Goal: Task Accomplishment & Management: Use online tool/utility

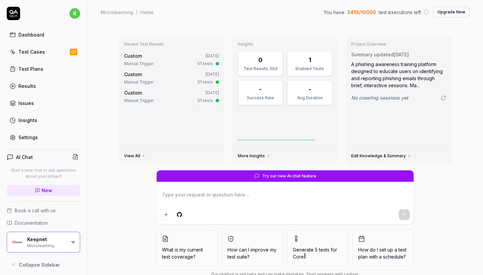
click at [49, 44] on div "Dashboard Test Cases Test Plans Results Issues Insights Settings" at bounding box center [44, 86] width 74 height 116
click at [49, 45] on link "Test Cases" at bounding box center [44, 51] width 74 height 13
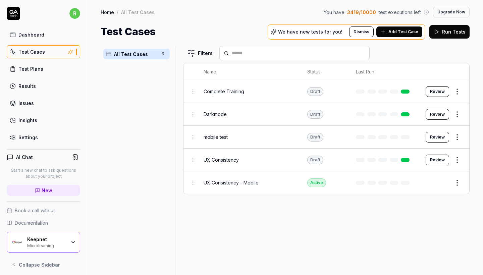
click at [63, 237] on div "Keepnet" at bounding box center [46, 240] width 39 height 6
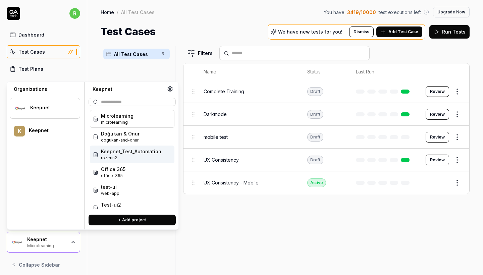
click at [149, 157] on span "rozerin2" at bounding box center [131, 158] width 60 height 6
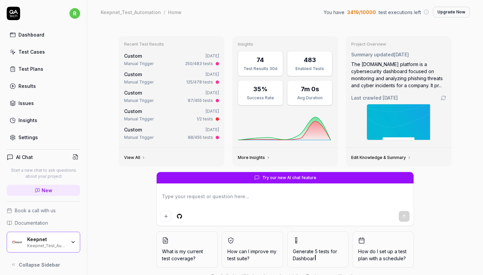
click at [48, 53] on link "Test Cases" at bounding box center [44, 51] width 74 height 13
type textarea "*"
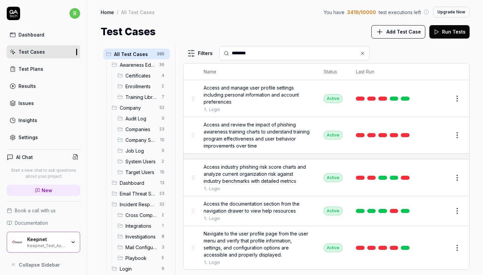
type input "********"
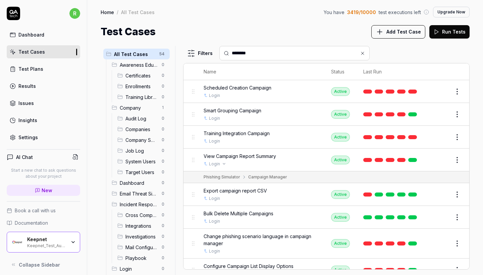
scroll to position [383, 0]
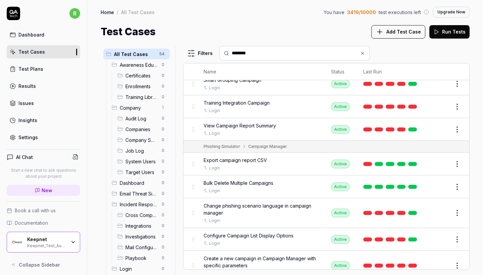
click at [436, 182] on button "Edit" at bounding box center [441, 187] width 16 height 11
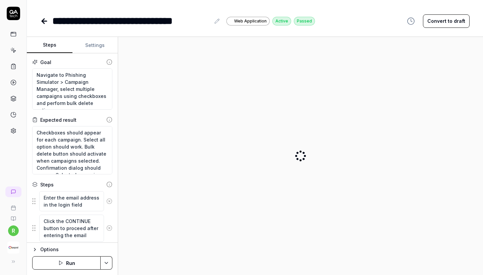
type textarea "*"
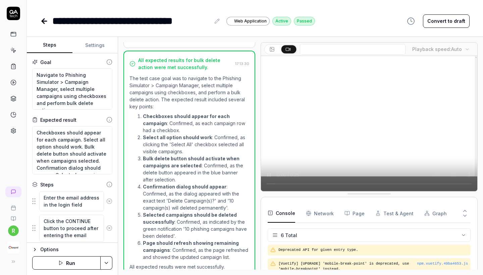
scroll to position [144, 0]
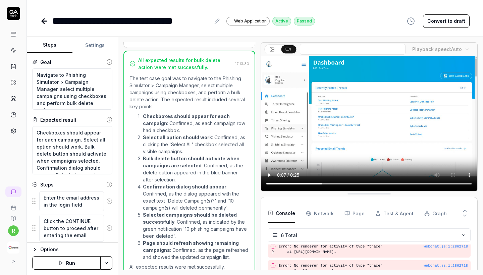
click at [386, 185] on video at bounding box center [369, 123] width 217 height 135
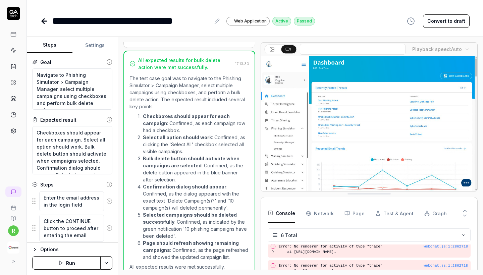
click at [42, 19] on icon at bounding box center [44, 21] width 8 height 8
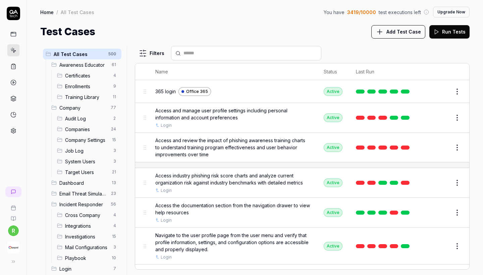
click at [233, 56] on div at bounding box center [246, 53] width 150 height 14
click at [228, 55] on input "*" at bounding box center [251, 53] width 134 height 7
type input "******"
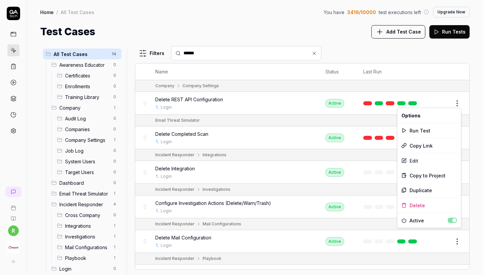
click at [457, 101] on html "r Home / All Test Cases You have 3419 / 10000 test executions left Upgrade Now …" at bounding box center [241, 137] width 483 height 275
click at [418, 207] on div "Delete" at bounding box center [430, 205] width 64 height 15
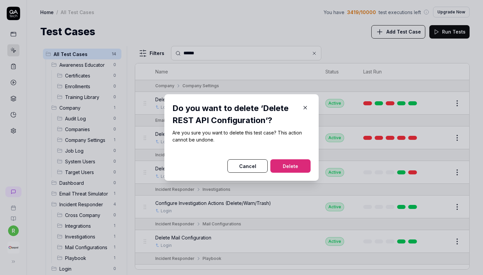
click at [297, 166] on button "Delete" at bounding box center [291, 165] width 40 height 13
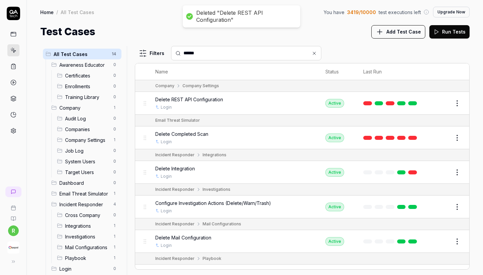
click at [458, 139] on html "Deleted "Delete REST API Configuration" r Home / All Test Cases You have 3419 /…" at bounding box center [241, 137] width 483 height 275
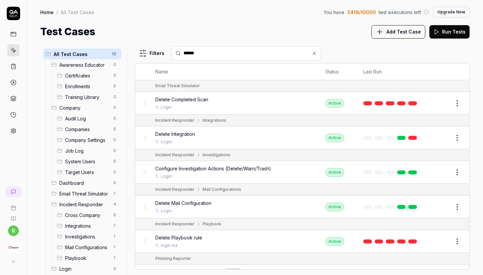
click at [413, 242] on html "Deleted "Delete REST API Configuration" r Home / All Test Cases You have 3419 /…" at bounding box center [241, 137] width 483 height 275
click at [458, 100] on html "r Home / All Test Cases You have 3419 / 10000 test executions left Upgrade Now …" at bounding box center [241, 137] width 483 height 275
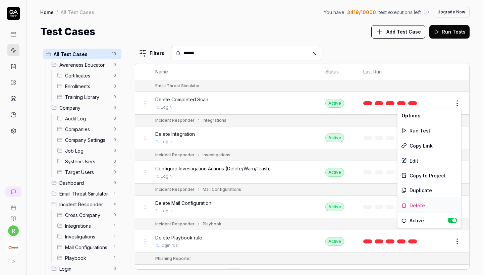
click at [416, 205] on div "Delete" at bounding box center [430, 205] width 64 height 15
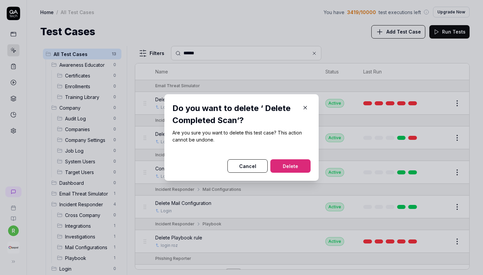
click at [296, 163] on button "Delete" at bounding box center [291, 165] width 40 height 13
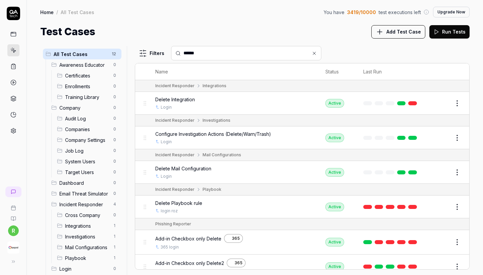
click at [455, 105] on html "r Home / All Test Cases You have 3419 / 10000 test executions left Upgrade Now …" at bounding box center [241, 137] width 483 height 275
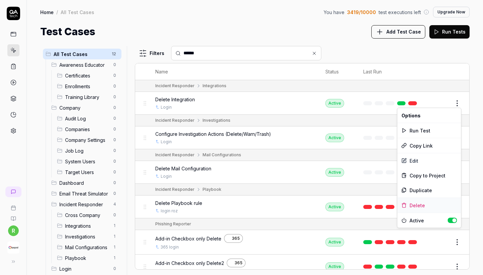
click at [416, 205] on div "Delete" at bounding box center [430, 205] width 64 height 15
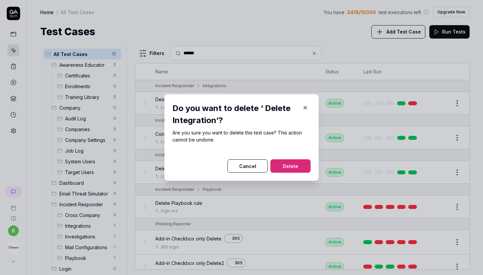
click at [298, 166] on button "Delete" at bounding box center [291, 165] width 40 height 13
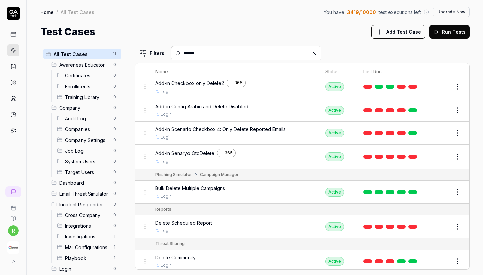
scroll to position [145, 0]
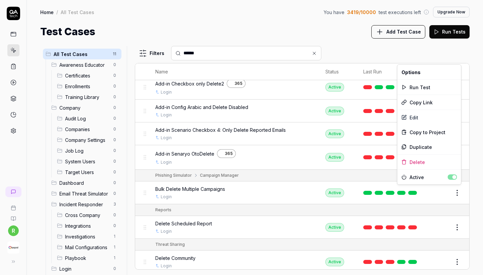
click at [456, 189] on html "r Home / All Test Cases You have 3419 / 10000 test executions left Upgrade Now …" at bounding box center [241, 137] width 483 height 275
click at [432, 161] on div "Delete" at bounding box center [430, 162] width 64 height 15
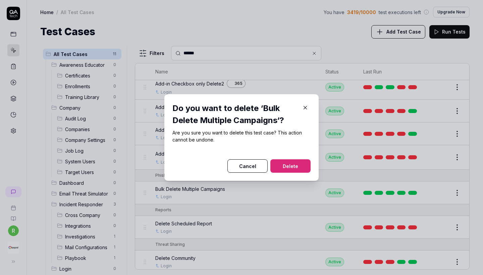
click at [301, 168] on button "Delete" at bounding box center [291, 165] width 40 height 13
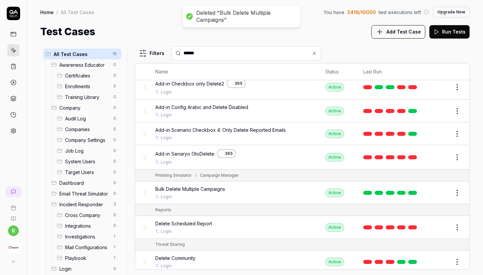
click at [459, 226] on html "Deleted "Bulk Delete Multiple Campaigns" r Home / All Test Cases You have 3419 …" at bounding box center [241, 137] width 483 height 275
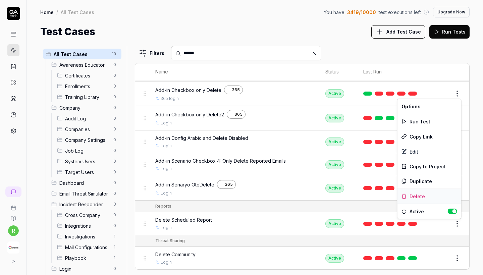
scroll to position [111, 0]
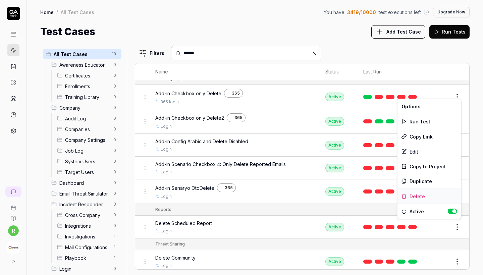
click at [421, 198] on div "Delete" at bounding box center [430, 196] width 64 height 15
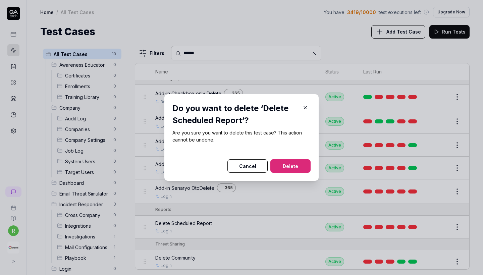
click at [296, 163] on button "Delete" at bounding box center [291, 165] width 40 height 13
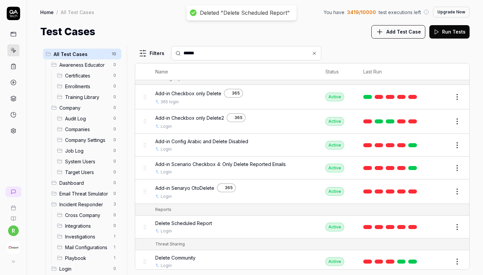
click at [462, 259] on html "Deleted "Delete Scheduled Report" r Home / All Test Cases You have 3419 / 10000…" at bounding box center [241, 137] width 483 height 275
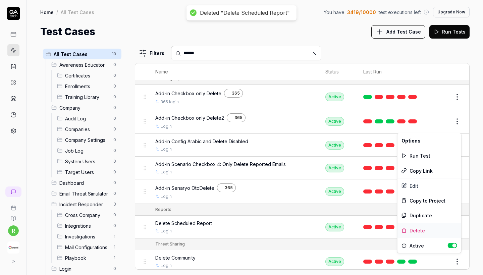
click at [420, 228] on div "Delete" at bounding box center [430, 230] width 64 height 15
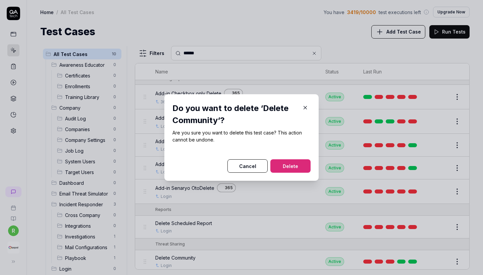
scroll to position [77, 0]
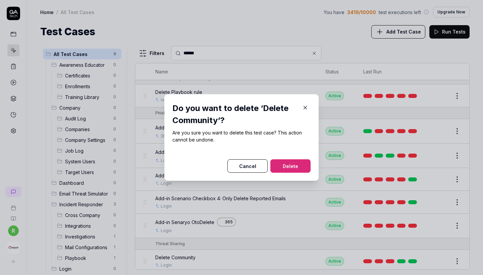
click at [294, 166] on button "Delete" at bounding box center [291, 165] width 40 height 13
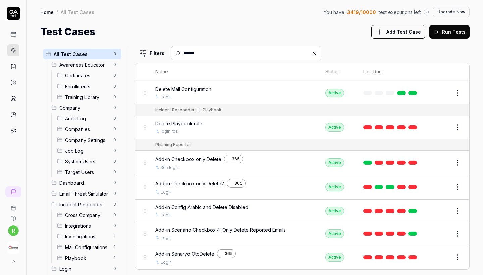
scroll to position [42, 0]
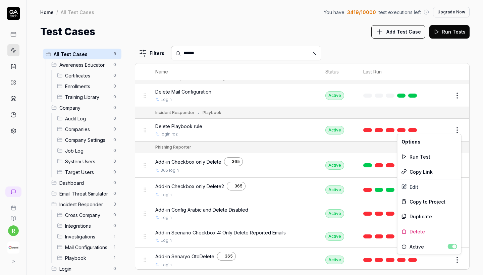
click at [461, 127] on html "r Home / All Test Cases You have 3419 / 10000 test executions left Upgrade Now …" at bounding box center [241, 137] width 483 height 275
click at [417, 231] on div "Delete" at bounding box center [430, 231] width 64 height 15
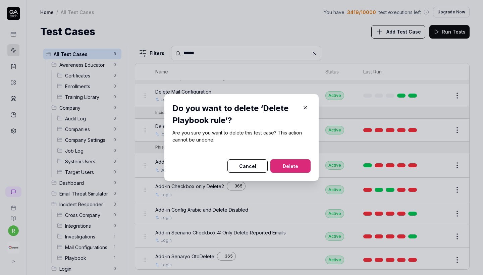
click at [296, 168] on button "Delete" at bounding box center [291, 165] width 40 height 13
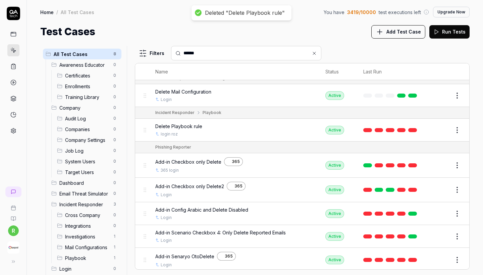
click at [458, 92] on html "Deleted "Delete Playbook rule" r Home / All Test Cases You have 3419 / 10000 te…" at bounding box center [241, 137] width 483 height 275
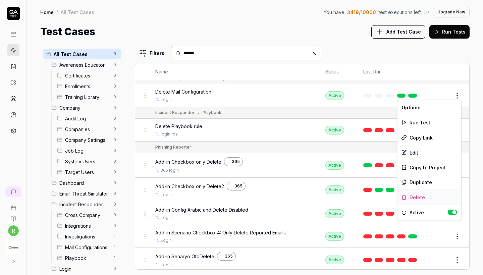
click at [418, 199] on div "Delete" at bounding box center [430, 197] width 64 height 15
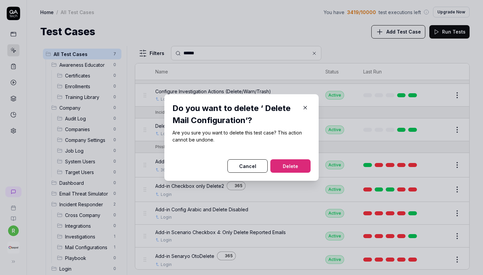
click at [291, 165] on button "Delete" at bounding box center [291, 165] width 40 height 13
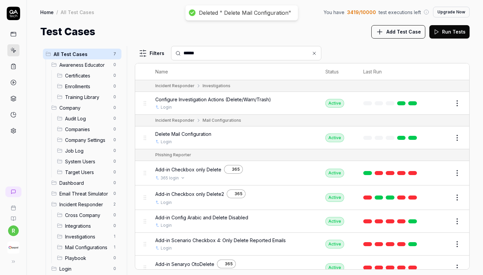
scroll to position [0, 0]
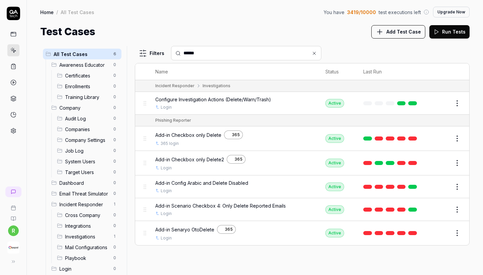
click at [91, 52] on span "All Test Cases" at bounding box center [82, 54] width 56 height 7
click at [315, 54] on icon at bounding box center [314, 53] width 5 height 5
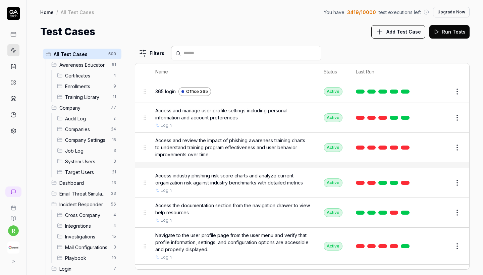
click at [285, 47] on div at bounding box center [246, 53] width 150 height 14
click at [266, 54] on input "text" at bounding box center [251, 53] width 134 height 7
type input "********"
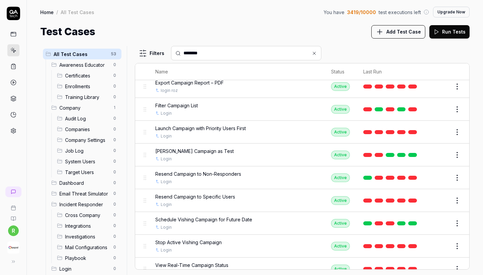
scroll to position [1149, 0]
click at [455, 235] on html "r Home / All Test Cases You have 3419 / 10000 test executions left Upgrade Now …" at bounding box center [241, 137] width 483 height 275
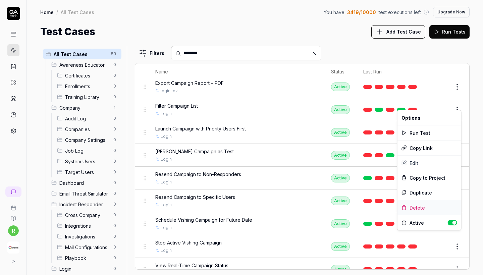
click at [421, 209] on div "Delete" at bounding box center [430, 207] width 64 height 15
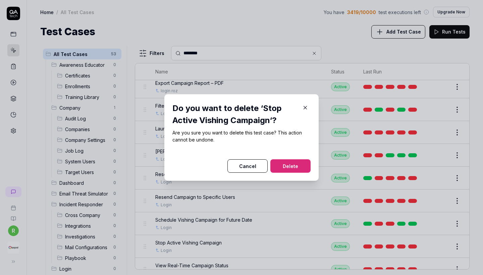
click at [297, 170] on button "Delete" at bounding box center [291, 165] width 40 height 13
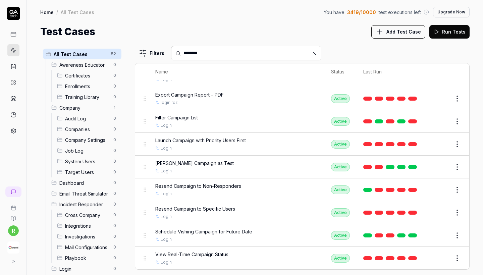
scroll to position [1126, 0]
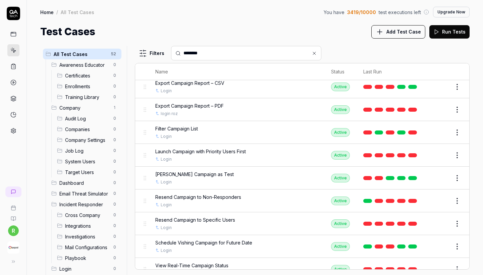
click at [438, 196] on button "Edit" at bounding box center [441, 201] width 16 height 11
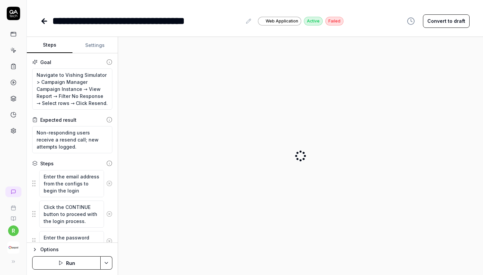
type textarea "*"
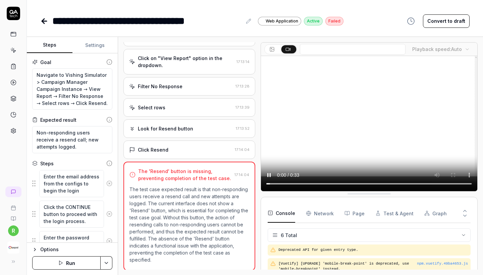
scroll to position [144, 0]
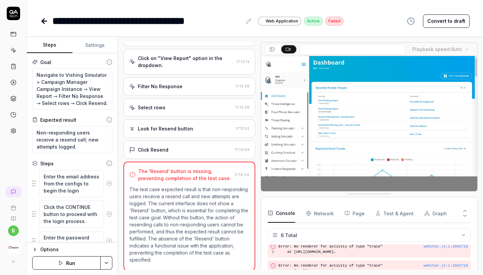
click at [184, 138] on div "Look for Resend button 17:13:52" at bounding box center [190, 129] width 132 height 18
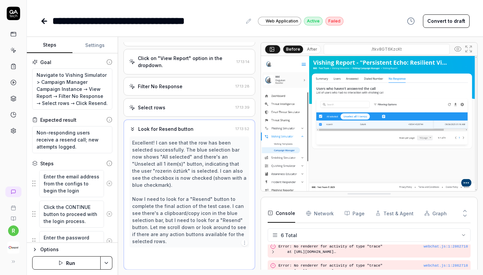
scroll to position [158, 0]
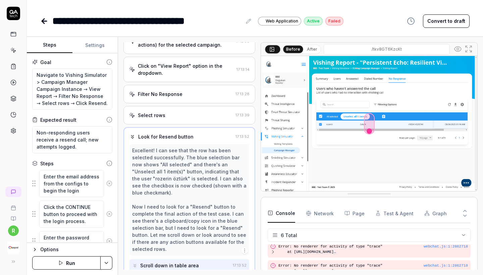
click at [200, 125] on div "Select rows 17:13:39" at bounding box center [190, 115] width 132 height 18
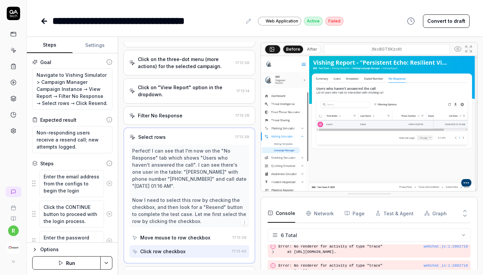
click at [43, 22] on icon at bounding box center [43, 21] width 2 height 5
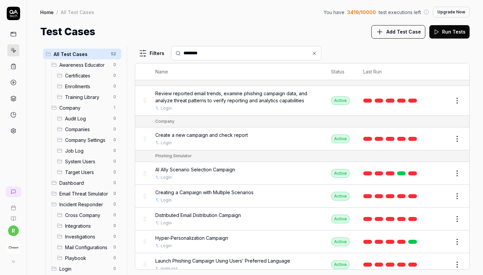
type input "********"
click at [440, 137] on button "Edit" at bounding box center [441, 139] width 16 height 11
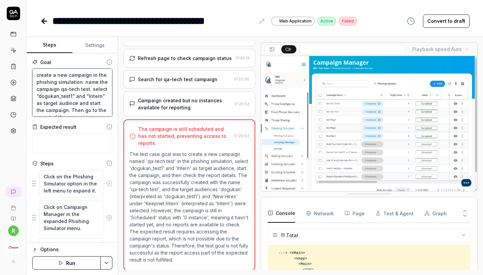
drag, startPoint x: 58, startPoint y: 89, endPoint x: 87, endPoint y: 89, distance: 28.5
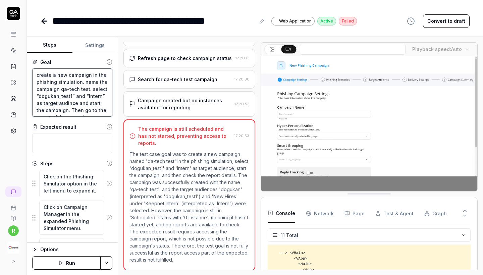
click at [87, 89] on textarea "create a new campaign in the phishing simulation. name the campaign qa-tech tes…" at bounding box center [72, 92] width 80 height 48
type textarea "*"
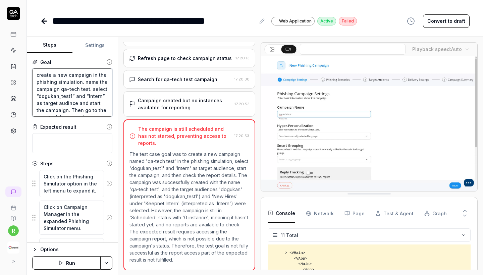
type textarea "create a new campaign in the phishing simulation. name the campaign. select “do…"
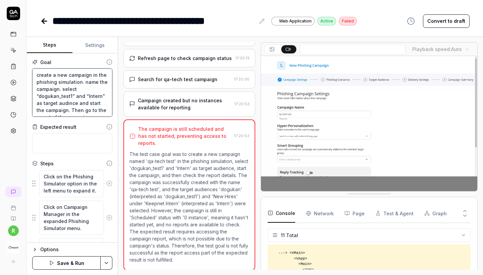
type textarea "*"
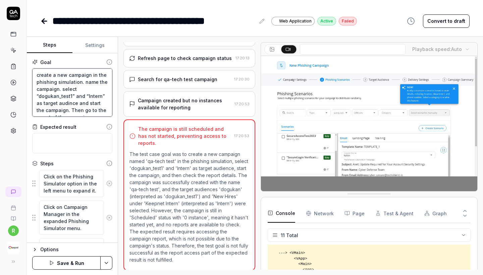
type textarea "create a new campaign in the phishing simulation. name the campaign . select “d…"
type textarea "*"
type textarea "create a new campaign in the phishing simulation. name the campaign r. select “…"
type textarea "*"
type textarea "create a new campaign in the phishing simulation. name the campaign ra. select …"
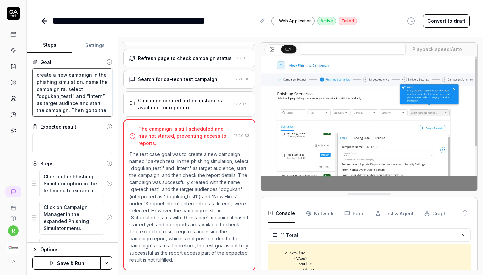
type textarea "*"
type textarea "create a new campaign in the phishing simulation. name the campaign ran. select…"
type textarea "*"
type textarea "create a new campaign in the phishing simulation. name the campaign [PERSON_NAM…"
type textarea "*"
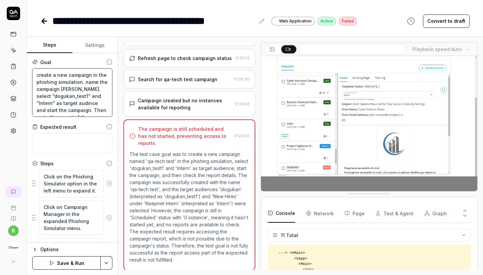
type textarea "create a new campaign in the phishing simulation. name the campaign [PERSON_NAM…"
type textarea "*"
type textarea "create a new campaign in the phishing simulation. name the campaign random. sel…"
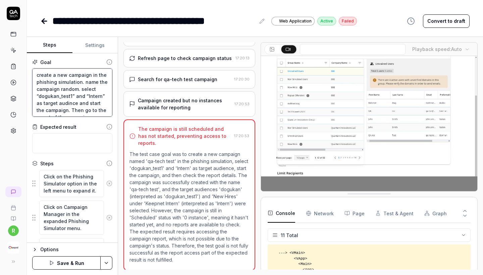
drag, startPoint x: 39, startPoint y: 96, endPoint x: 71, endPoint y: 97, distance: 31.2
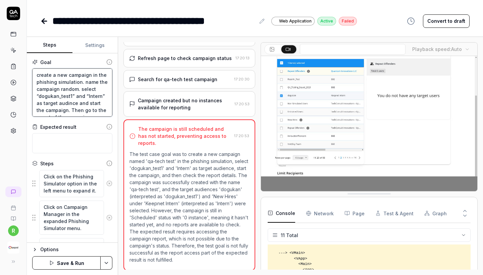
click at [71, 97] on textarea "create a new campaign in the phishing simulation. name the campaign random. sel…" at bounding box center [72, 92] width 80 height 48
type textarea "*"
type textarea "create a new campaign in the phishing simulation. name the campaign random. sel…"
type textarea "*"
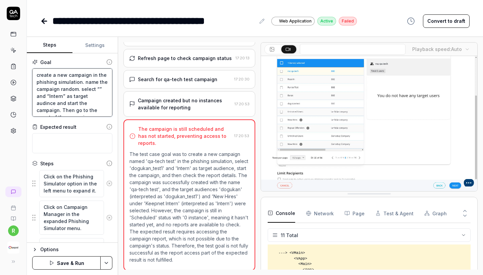
type textarea "create a new campaign in the phishing simulation. name the campaign random. sel…"
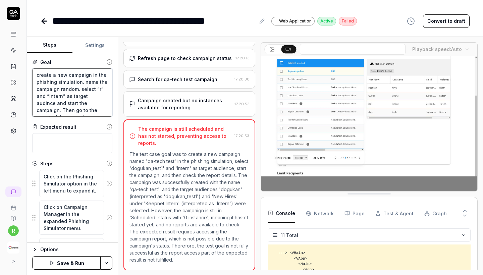
type textarea "*"
type textarea "create a new campaign in the phishing simulation. name the campaign random. sel…"
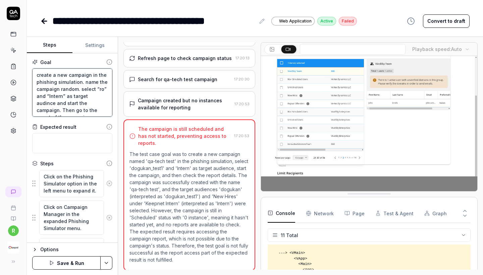
type textarea "*"
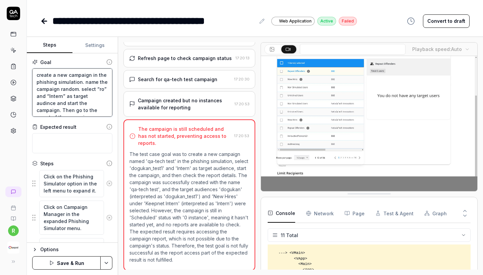
type textarea "create a new campaign in the phishing simulation. name the campaign random. sel…"
type textarea "*"
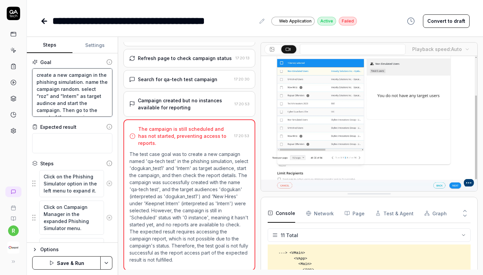
type textarea "create a new campaign in the phishing simulation. name the campaign random. sel…"
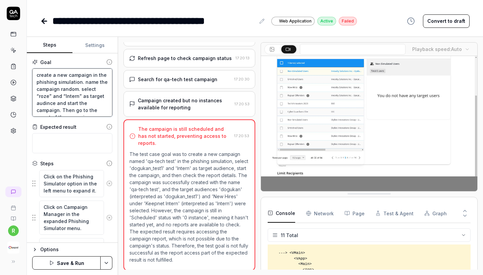
type textarea "*"
type textarea "create a new campaign in the phishing simulation. name the campaign random. sel…"
type textarea "*"
type textarea "create a new campaign in the phishing simulation. name the campaign random. sel…"
type textarea "*"
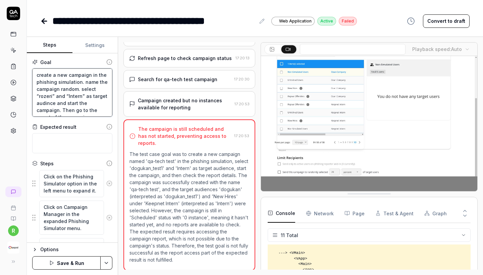
type textarea "create a new campaign in the phishing simulation. name the campaign random. sel…"
type textarea "*"
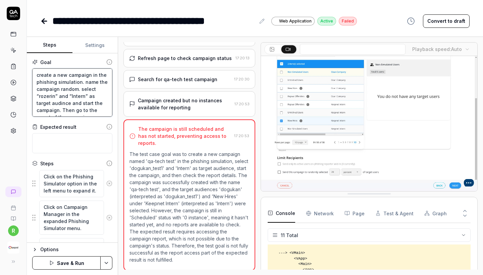
type textarea "create a new campaign in the phishing simulation. name the campaign random. sel…"
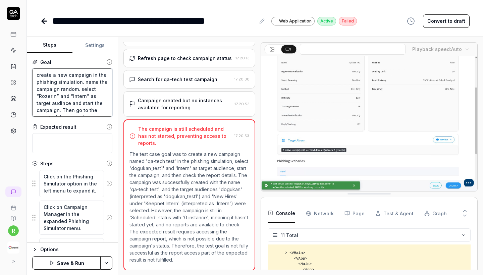
drag, startPoint x: 58, startPoint y: 99, endPoint x: 78, endPoint y: 90, distance: 21.6
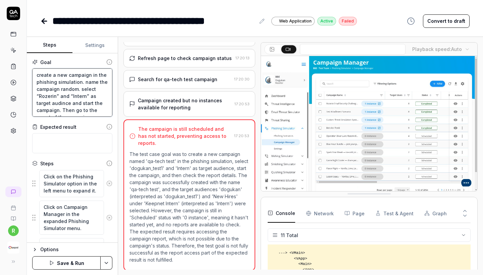
click at [78, 90] on textarea "create a new campaign in the phishing simulation. name the campaign random. sel…" at bounding box center [72, 92] width 80 height 48
drag, startPoint x: 58, startPoint y: 96, endPoint x: 93, endPoint y: 97, distance: 34.6
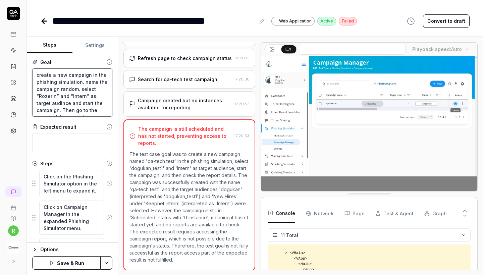
click at [93, 97] on textarea "create a new campaign in the phishing simulation. name the campaign random. sel…" at bounding box center [72, 92] width 80 height 48
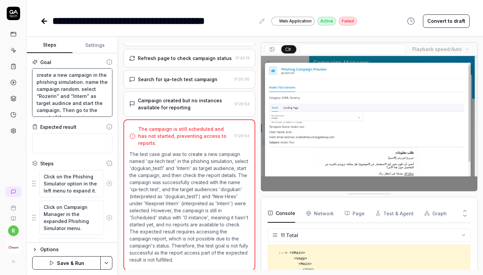
type textarea "*"
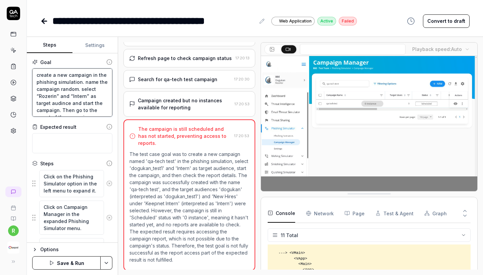
type textarea "create a new campaign in the phishing simulation. name the campaign random. sel…"
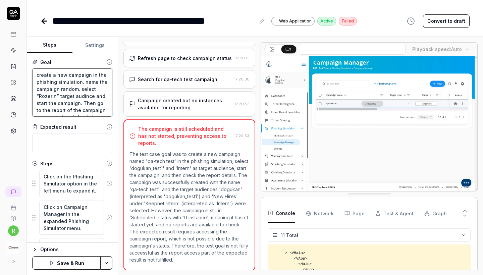
click at [84, 97] on textarea "create a new campaign in the phishing simulation. name the campaign random. sel…" at bounding box center [72, 92] width 80 height 48
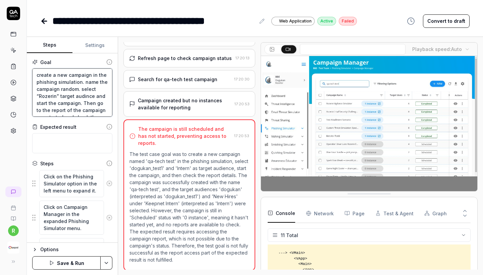
click at [84, 97] on textarea "create a new campaign in the phishing simulation. name the campaign random. sel…" at bounding box center [72, 92] width 80 height 48
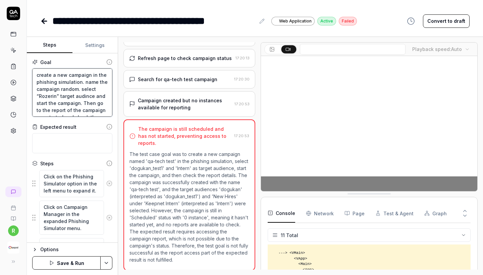
type textarea "*"
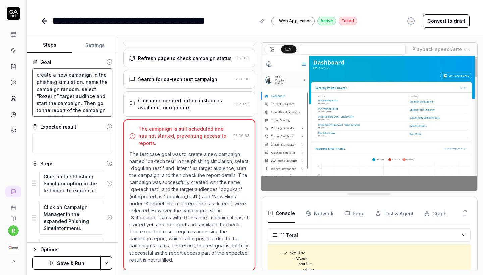
type textarea "create a new campaign in the phishing simulation. name the campaign random. sel…"
type textarea "*"
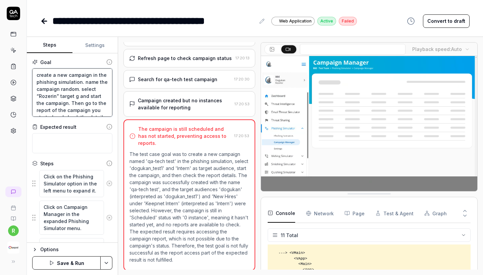
type textarea "create a new campaign in the phishing simulation. name the campaign random. sel…"
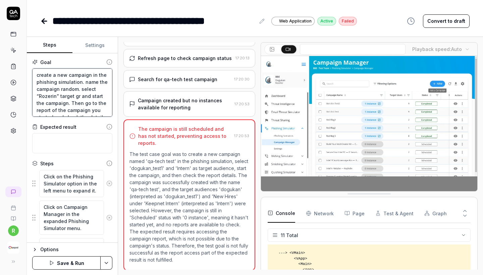
type textarea "*"
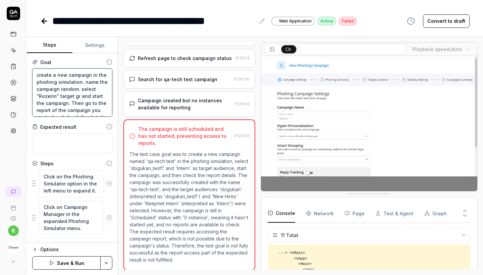
type textarea "create a new campaign in the phishing simulation. name the campaign random. sel…"
type textarea "*"
type textarea "create a new campaign in the phishing simulation. name the campaign random. sel…"
type textarea "*"
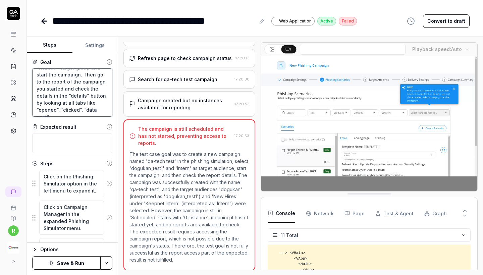
scroll to position [28, 0]
type textarea "create a new campaign in the phishing simulation. name the campaign random. sel…"
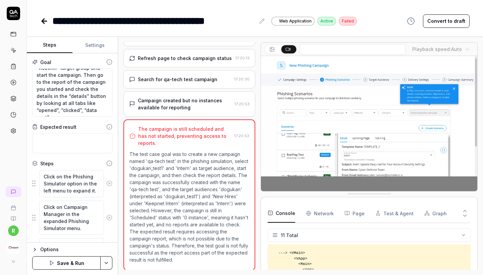
click at [87, 265] on button "Save & Run" at bounding box center [66, 263] width 68 height 13
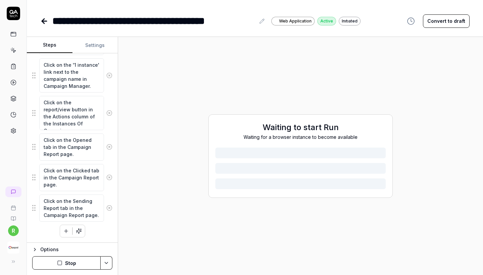
scroll to position [509, 0]
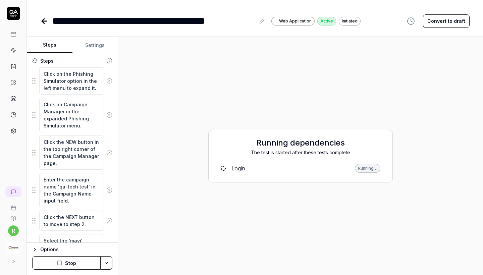
scroll to position [81, 0]
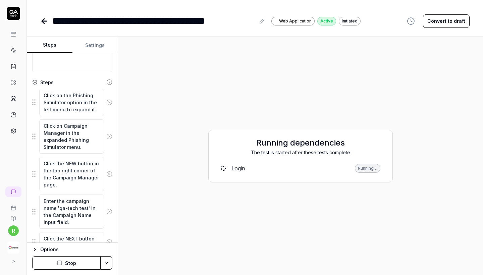
click at [110, 102] on icon at bounding box center [109, 102] width 6 height 6
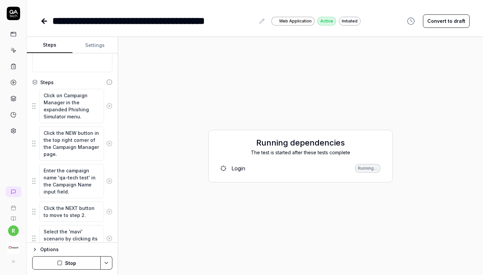
click at [109, 108] on circle at bounding box center [109, 105] width 5 height 5
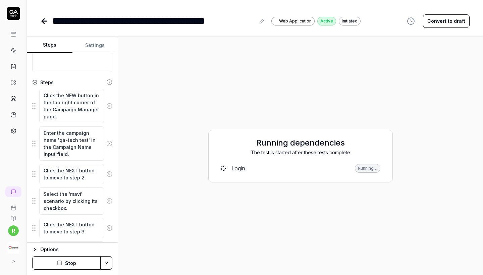
click at [110, 106] on icon at bounding box center [110, 106] width 2 height 2
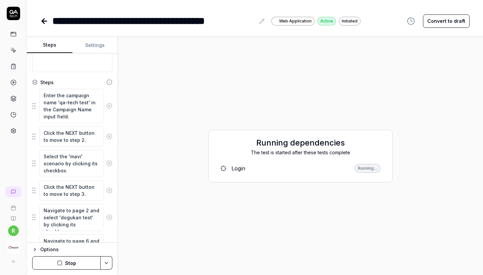
click at [110, 106] on icon at bounding box center [110, 106] width 2 height 2
click at [110, 126] on div "Click the NEXT button to move to step 2." at bounding box center [72, 136] width 80 height 21
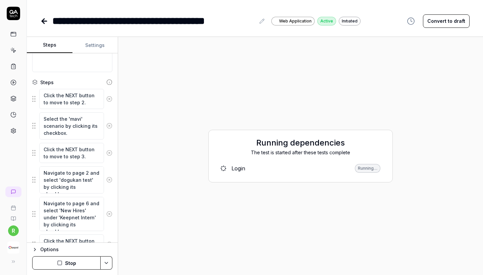
click at [110, 106] on div "Click the NEXT button to move to step 2." at bounding box center [72, 99] width 80 height 21
click at [110, 97] on icon at bounding box center [109, 99] width 6 height 6
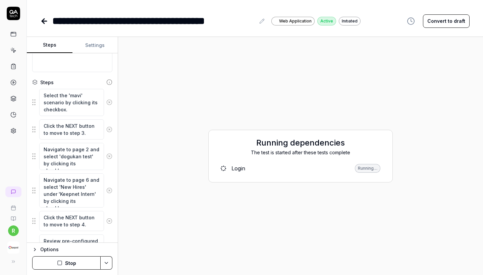
click at [109, 103] on icon at bounding box center [109, 102] width 6 height 6
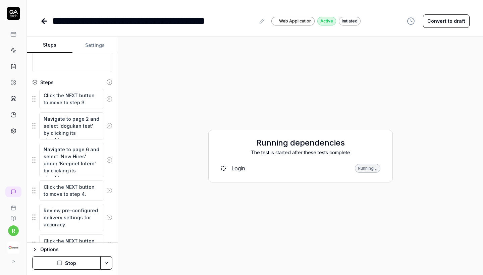
click at [110, 98] on icon at bounding box center [109, 99] width 6 height 6
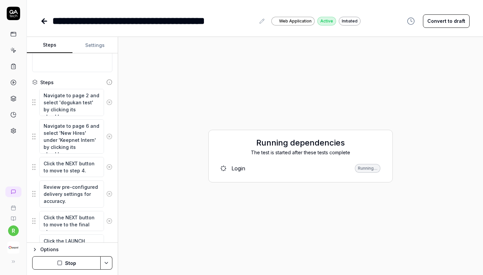
click at [109, 106] on button at bounding box center [109, 102] width 11 height 13
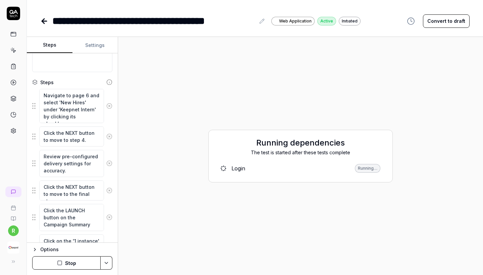
click at [109, 106] on icon at bounding box center [110, 106] width 2 height 2
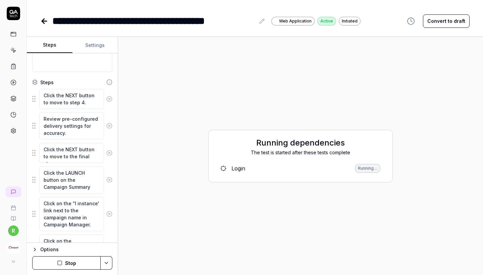
click at [109, 98] on icon at bounding box center [109, 99] width 6 height 6
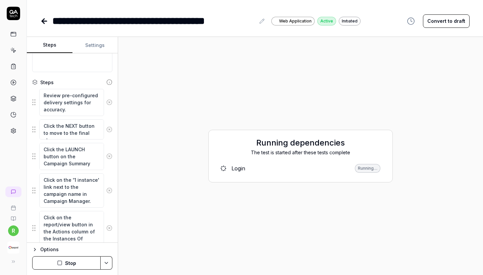
click at [109, 98] on button at bounding box center [109, 102] width 11 height 13
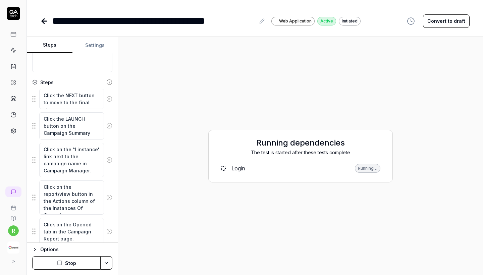
click at [109, 101] on icon at bounding box center [109, 99] width 6 height 6
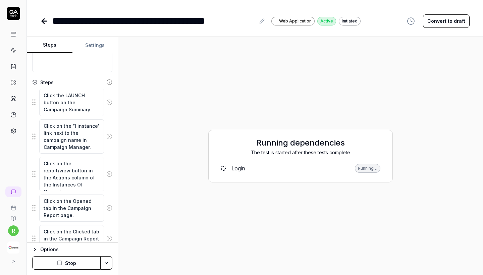
click at [110, 101] on icon at bounding box center [109, 102] width 6 height 6
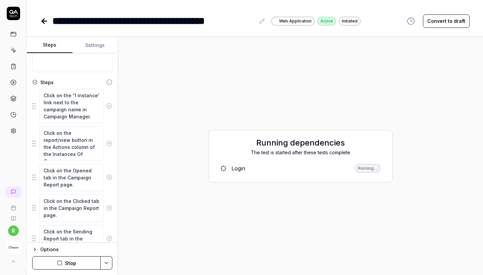
click at [108, 108] on icon at bounding box center [109, 106] width 6 height 6
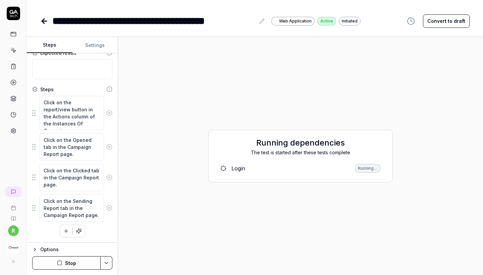
click at [108, 149] on icon at bounding box center [109, 147] width 6 height 6
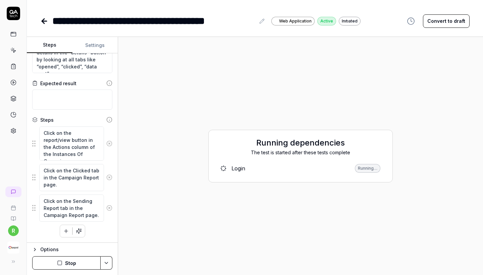
click at [110, 142] on icon at bounding box center [109, 144] width 6 height 6
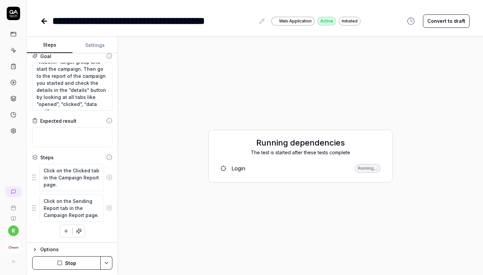
click at [110, 180] on circle at bounding box center [109, 177] width 5 height 5
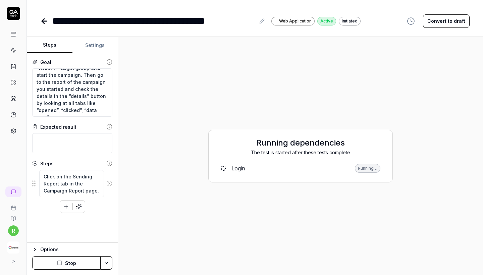
click at [109, 184] on icon at bounding box center [109, 184] width 6 height 6
click at [73, 261] on button "Stop" at bounding box center [66, 263] width 68 height 13
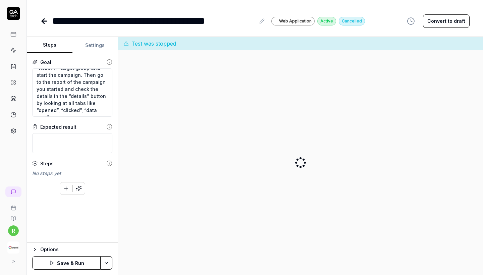
click at [66, 267] on button "Save & Run" at bounding box center [66, 263] width 68 height 13
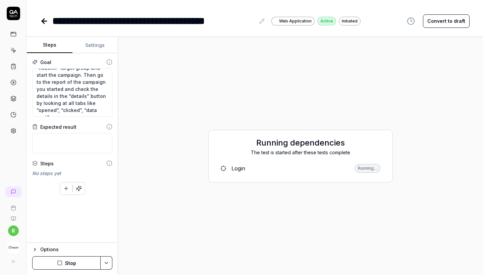
click at [48, 20] on icon at bounding box center [44, 21] width 8 height 8
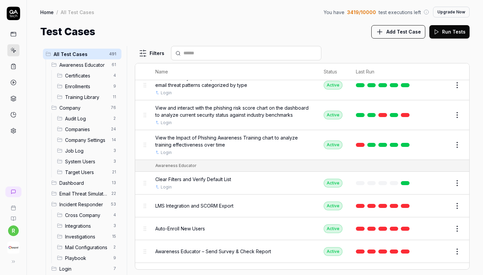
scroll to position [399, 0]
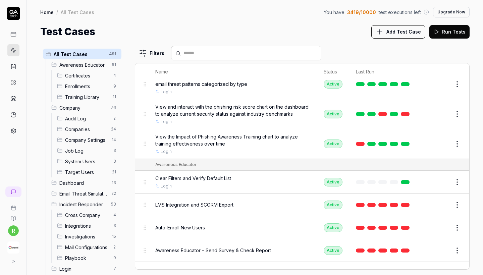
click at [442, 202] on button "Edit" at bounding box center [441, 205] width 16 height 11
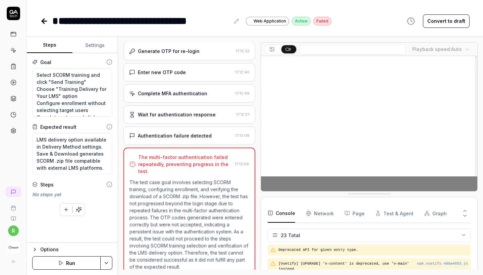
scroll to position [550, 0]
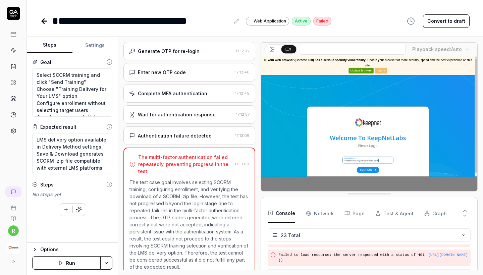
click at [220, 137] on div "Authentication failure detected 17:13:08" at bounding box center [190, 136] width 132 height 18
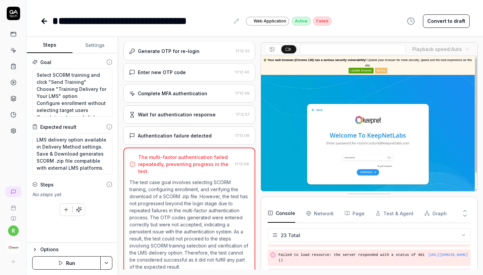
scroll to position [362, 0]
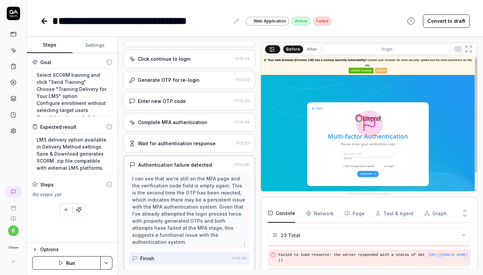
click at [215, 126] on div "Complete MFA authentication" at bounding box center [180, 122] width 103 height 7
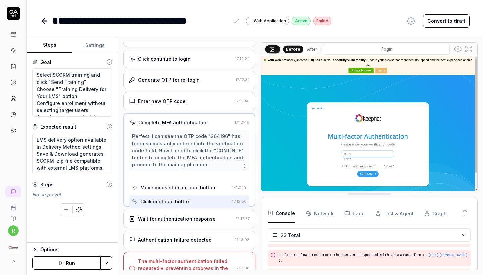
scroll to position [306, 0]
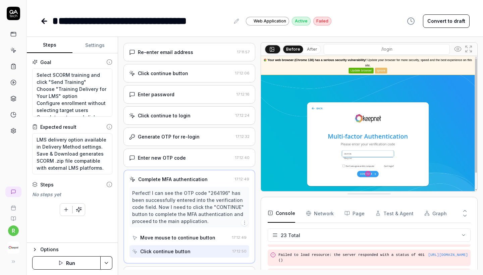
click at [215, 125] on div "Click continue to login 17:12:24" at bounding box center [190, 115] width 132 height 18
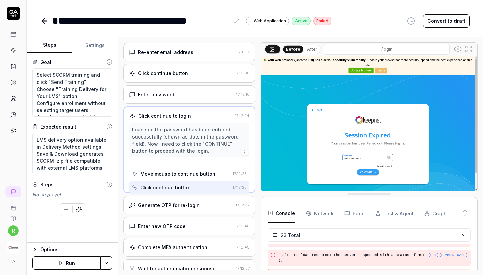
scroll to position [235, 0]
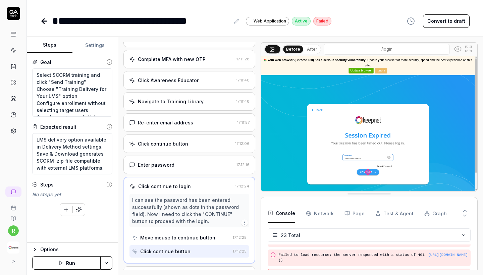
click at [215, 126] on div "Re-enter email address" at bounding box center [181, 122] width 105 height 7
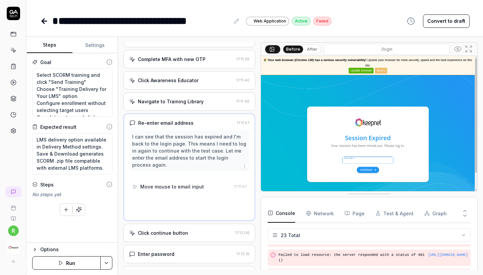
scroll to position [185, 0]
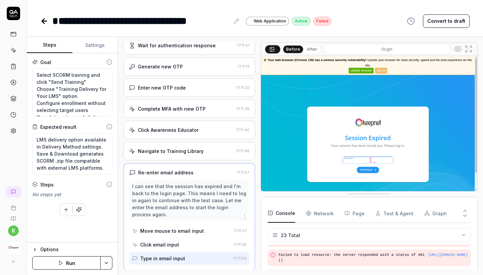
click at [77, 264] on button "Run" at bounding box center [66, 263] width 68 height 13
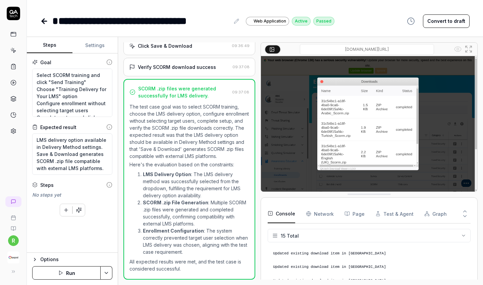
scroll to position [313, 0]
click at [40, 20] on icon at bounding box center [44, 21] width 8 height 8
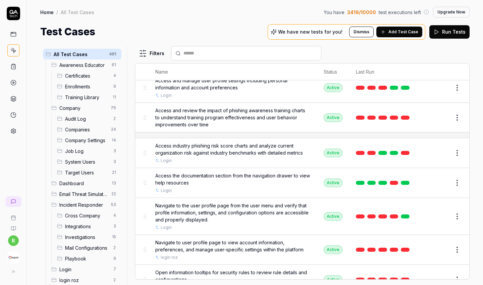
scroll to position [31, 0]
click at [442, 248] on button "Edit" at bounding box center [441, 249] width 16 height 11
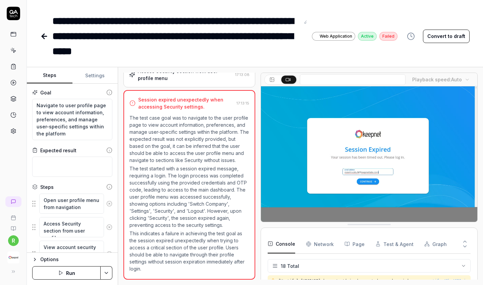
scroll to position [209, 0]
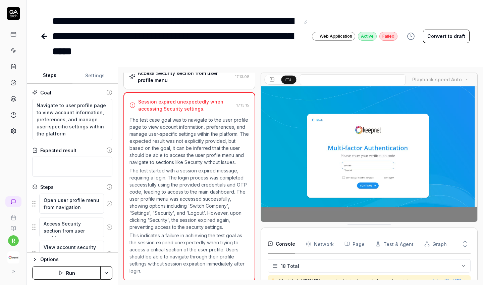
click at [78, 275] on button "Run" at bounding box center [66, 272] width 68 height 13
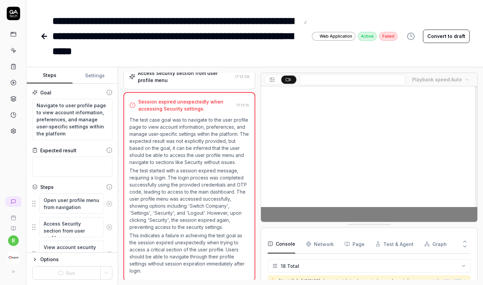
type textarea "*"
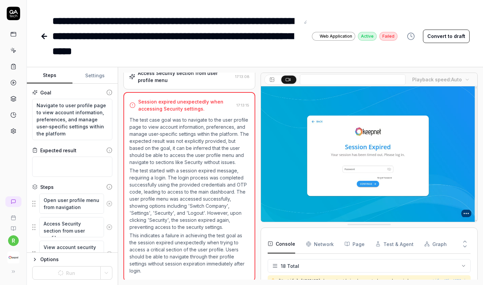
click at [89, 82] on button "Settings" at bounding box center [96, 75] width 46 height 16
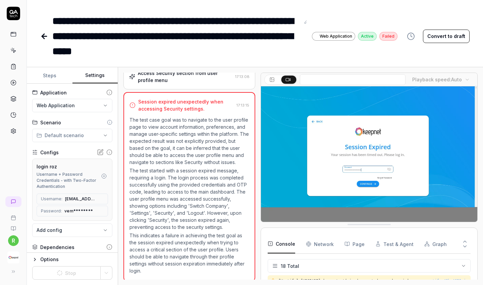
scroll to position [3, 0]
